Goal: Find specific page/section: Find specific page/section

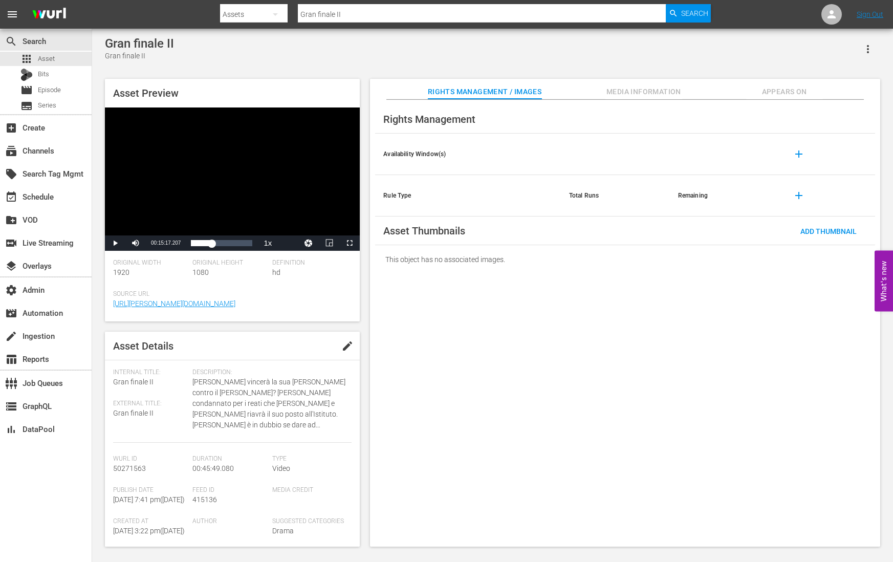
click at [583, 448] on div "Rights Management Availability Window(s) add Rule Type Total Runs Remaining add…" at bounding box center [625, 323] width 510 height 447
click at [268, 70] on div "Gran finale II Gran finale II Asset Preview Video Player is loading. Play Video…" at bounding box center [493, 288] width 786 height 505
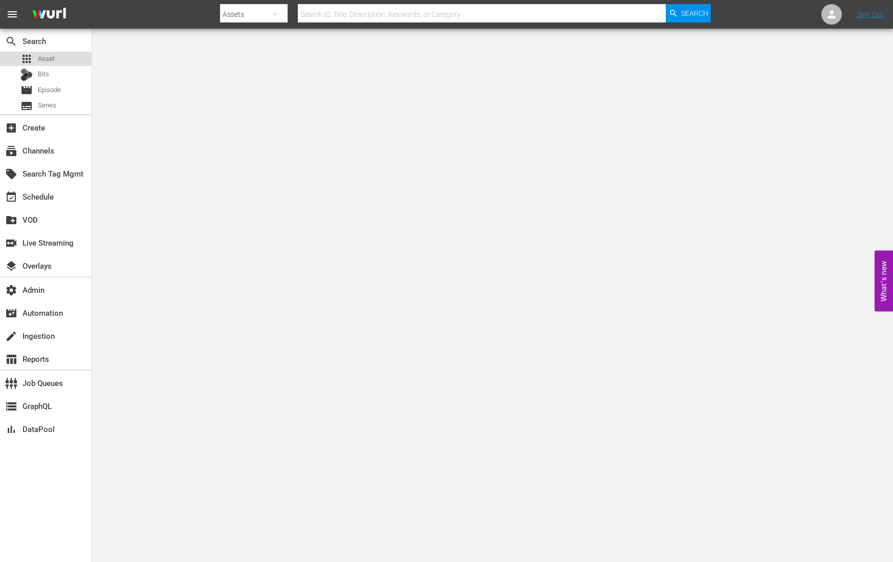
click at [49, 57] on span "Asset" at bounding box center [46, 59] width 17 height 10
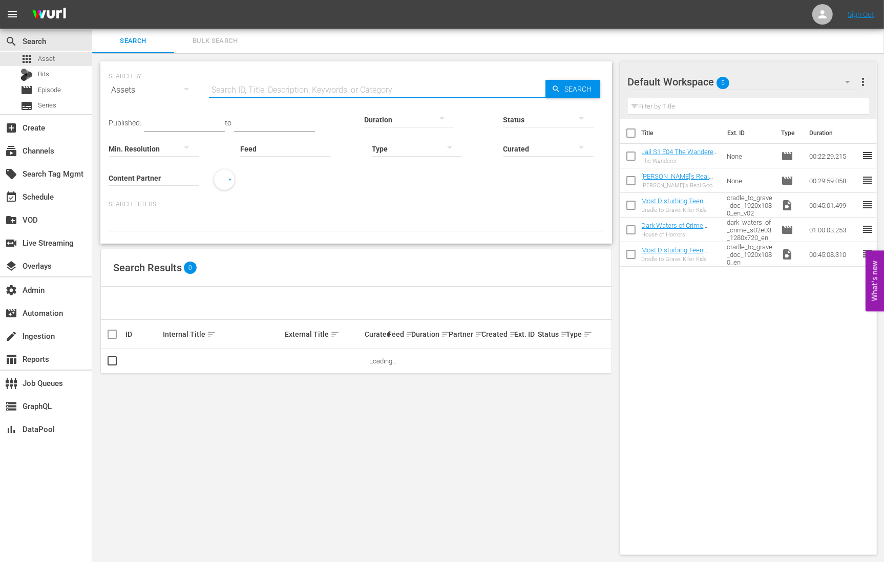
click at [347, 97] on input "text" at bounding box center [377, 90] width 336 height 25
paste input "Classic Doctor Who: The Androids of Tara, Part Two"
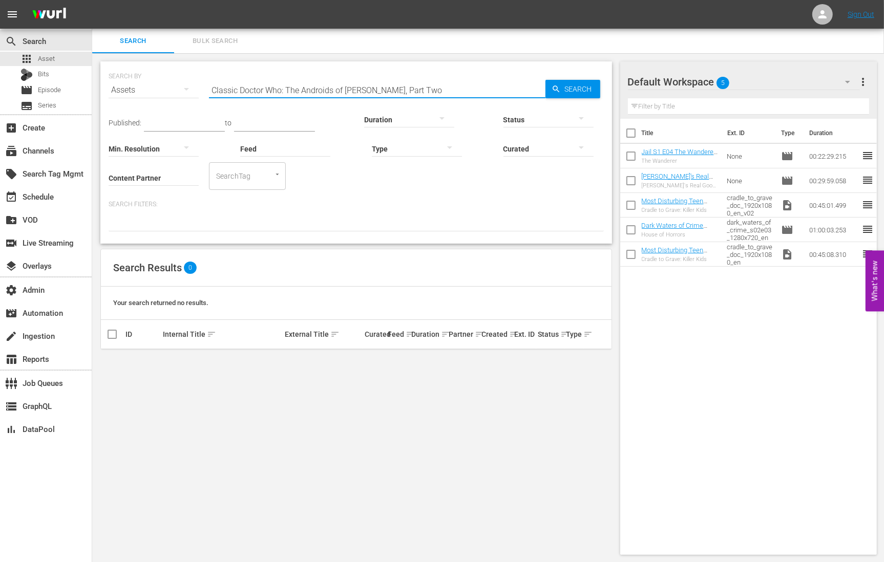
drag, startPoint x: 285, startPoint y: 89, endPoint x: -176, endPoint y: 116, distance: 462.0
click at [0, 116] on html "menu Sign Out search Search apps Asset Bits movie Episode subtitles Series add_…" at bounding box center [442, 281] width 884 height 562
click at [273, 85] on input "Classic Doctor Who: The Androids of Tara, Part Two" at bounding box center [377, 90] width 336 height 25
click at [400, 81] on input "Classic Doctor Who: The Androids of Tara, Part Two" at bounding box center [377, 90] width 336 height 25
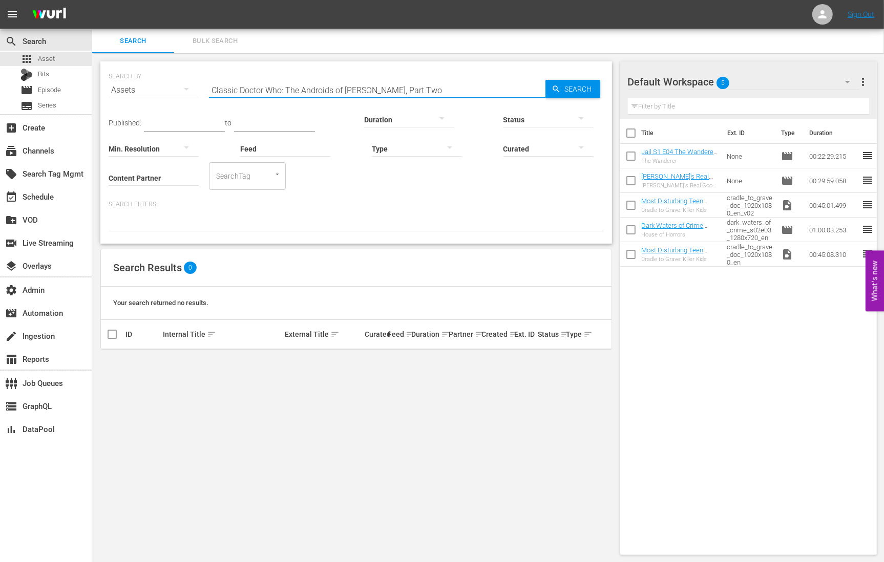
click at [400, 81] on input "Classic Doctor Who: The Androids of Tara, Part Two" at bounding box center [377, 90] width 336 height 25
paste input "216394"
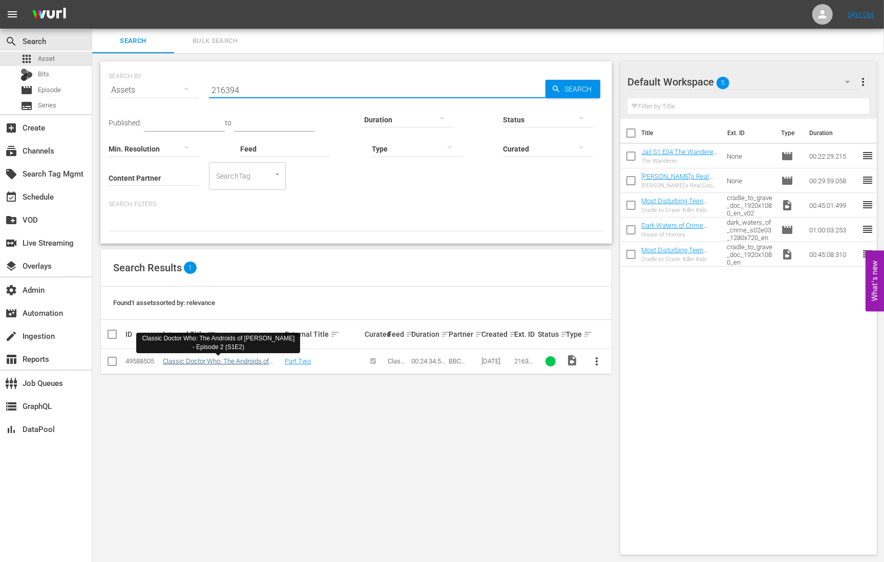
type input "216394"
click at [210, 360] on link "Classic Doctor Who: The Androids of Tara - Episode 2 (S1E2)" at bounding box center [216, 364] width 106 height 15
